Goal: Information Seeking & Learning: Learn about a topic

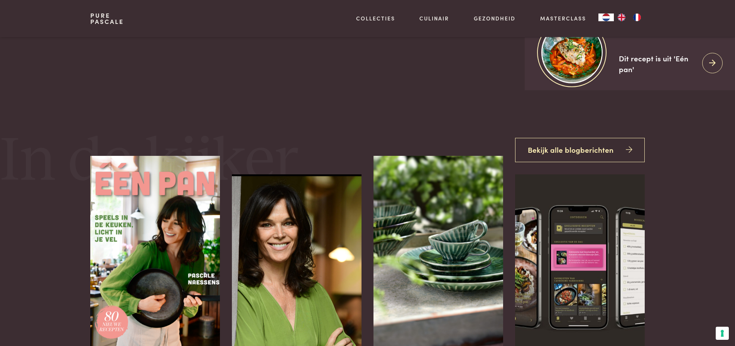
scroll to position [347, 0]
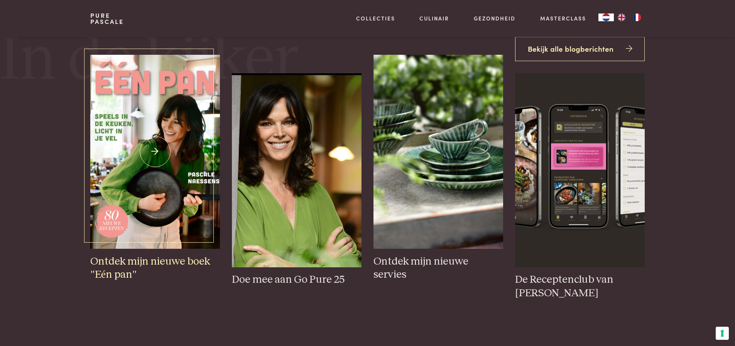
click at [153, 147] on img at bounding box center [154, 152] width 129 height 194
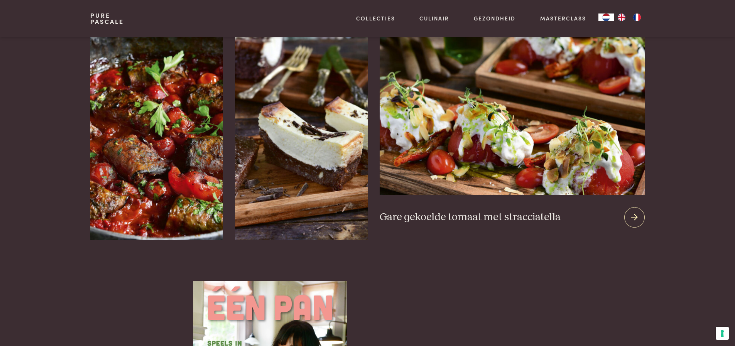
scroll to position [1080, 0]
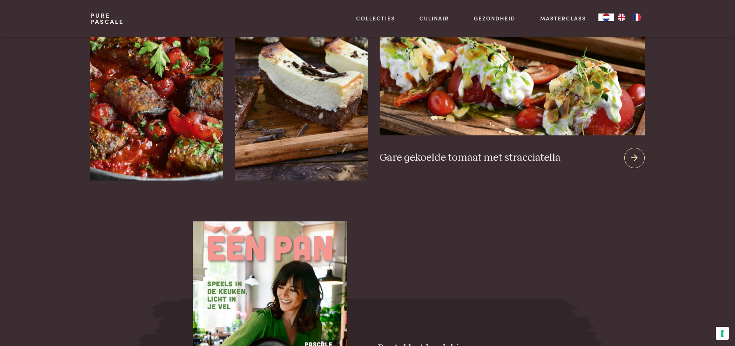
click at [599, 103] on img at bounding box center [512, 42] width 265 height 186
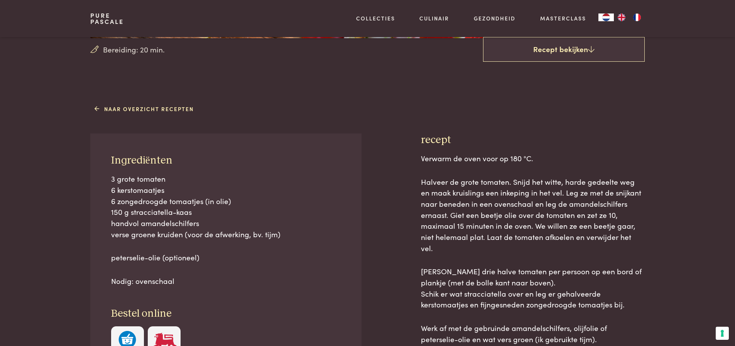
scroll to position [270, 0]
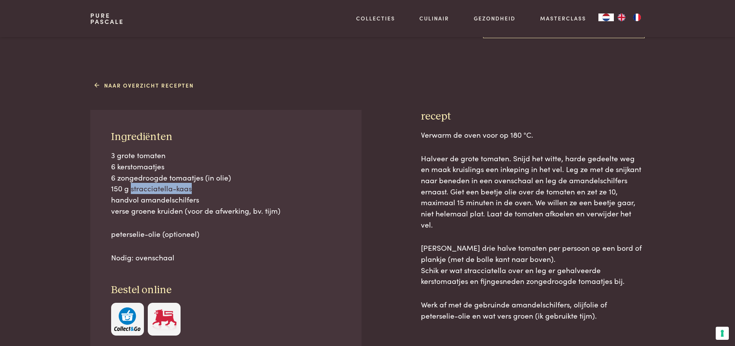
drag, startPoint x: 130, startPoint y: 188, endPoint x: 195, endPoint y: 191, distance: 65.6
click at [195, 191] on p "3 grote tomaten 6 kerstomaatjes 6 zongedroogde tomaatjes (in olie) 150 g stracc…" at bounding box center [226, 183] width 230 height 66
copy span "stracciatella-kaas"
click at [49, 245] on div "Naar overzicht recepten Ingrediënten 3 grote tomaten 6 kerstomaatjes 6 zongedro…" at bounding box center [367, 243] width 735 height 329
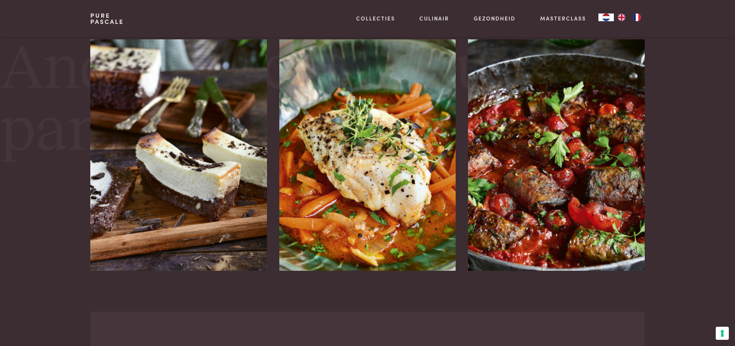
scroll to position [1389, 0]
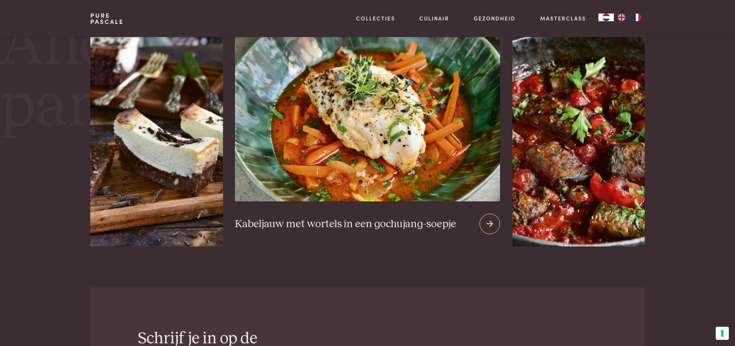
click at [409, 158] on img at bounding box center [367, 108] width 265 height 186
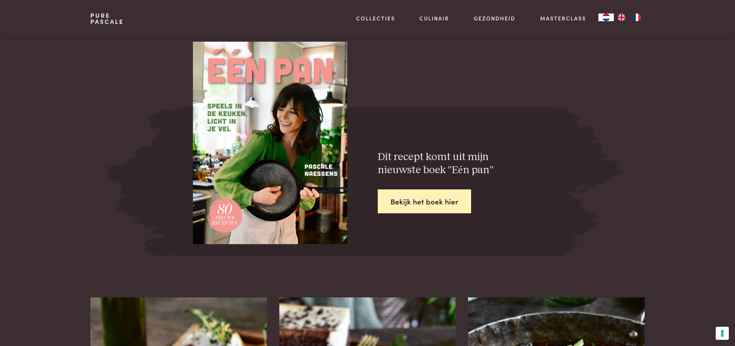
scroll to position [1311, 0]
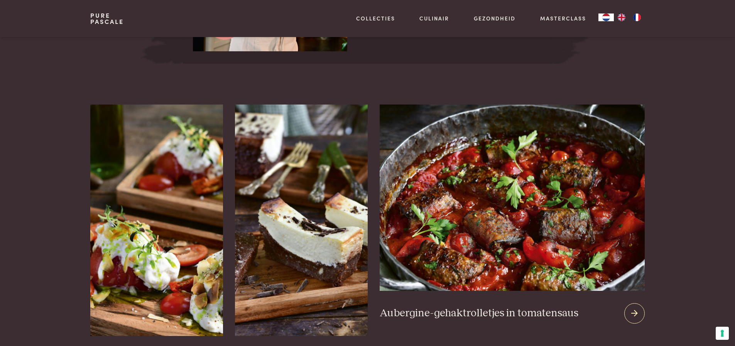
click at [568, 176] on img at bounding box center [512, 198] width 265 height 186
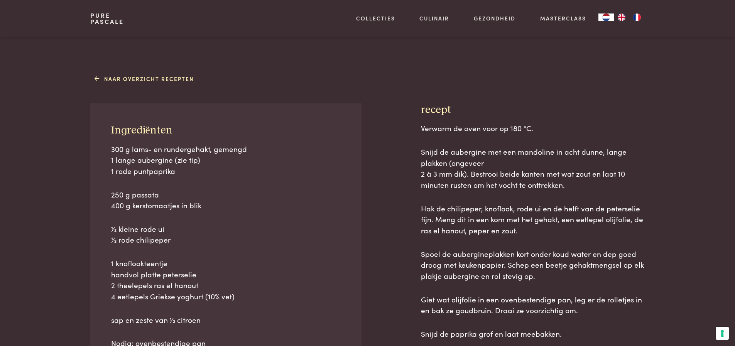
scroll to position [309, 0]
